Goal: Task Accomplishment & Management: Use online tool/utility

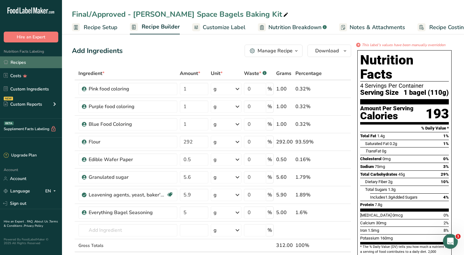
click at [15, 64] on link "Recipes" at bounding box center [31, 62] width 62 height 12
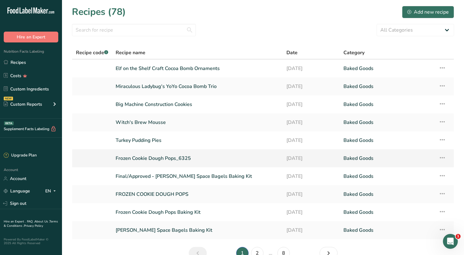
click at [160, 156] on link "Frozen Cookie Dough Pops_6325" at bounding box center [197, 158] width 163 height 13
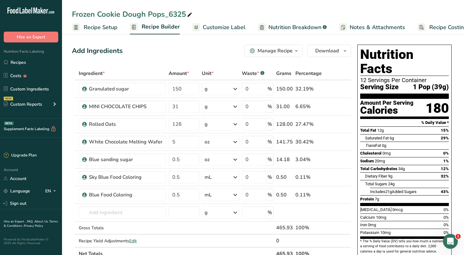
drag, startPoint x: 163, startPoint y: 15, endPoint x: 188, endPoint y: 12, distance: 24.6
click at [188, 12] on div "Frozen Cookie Dough Pops_6325" at bounding box center [132, 14] width 121 height 11
click at [181, 13] on input "Frozen Cookie Dough Pops_6325" at bounding box center [263, 14] width 382 height 11
drag, startPoint x: 164, startPoint y: 15, endPoint x: 186, endPoint y: 13, distance: 21.4
click at [186, 13] on input "Frozen Cookie Dough Pops_6325" at bounding box center [263, 14] width 382 height 11
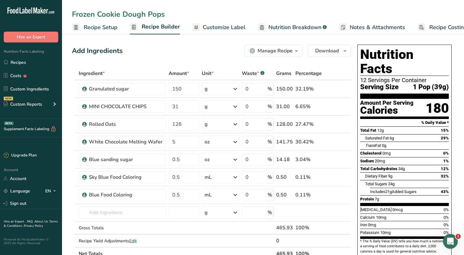
click at [190, 13] on input "Frozen Cookie Dough Pops" at bounding box center [263, 14] width 382 height 11
type input "Frozen Cookie Dough Pops"
click at [332, 49] on span "Download" at bounding box center [327, 50] width 24 height 7
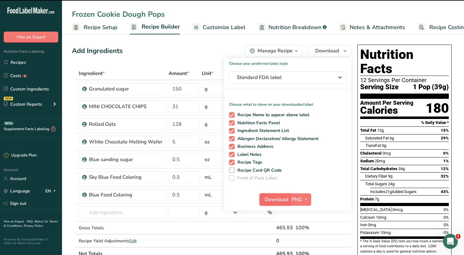
click at [280, 197] on span "Download" at bounding box center [276, 199] width 24 height 7
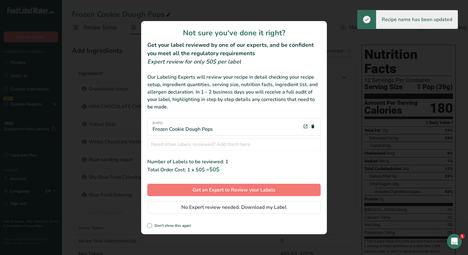
click at [239, 213] on div "Not sure you've done it right? Get your label reviewed by one of our experts, a…" at bounding box center [234, 127] width 186 height 213
click at [240, 210] on span "No Expert review needed. Download my Label" at bounding box center [233, 206] width 105 height 7
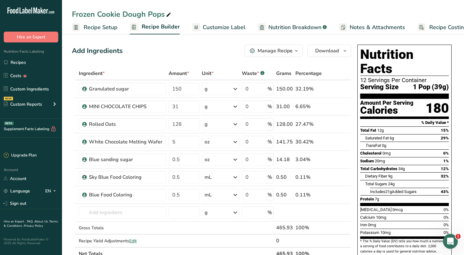
click at [166, 15] on icon at bounding box center [169, 15] width 6 height 9
drag, startPoint x: 218, startPoint y: 12, endPoint x: 329, endPoint y: 20, distance: 110.6
click at [219, 12] on input "Frozen Cookie Dough Pops_6325" at bounding box center [263, 14] width 382 height 11
type input "Frozen Cookie Dough Pops_6325"
